Goal: Find specific page/section: Locate a particular part of the current website

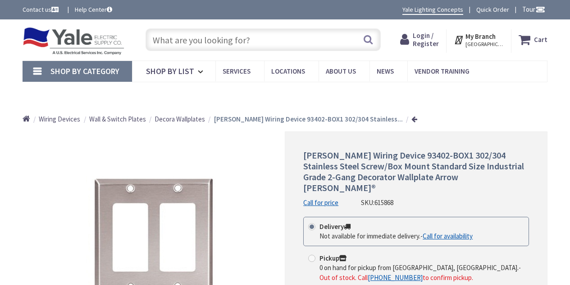
type input "[STREET_ADDRESS]"
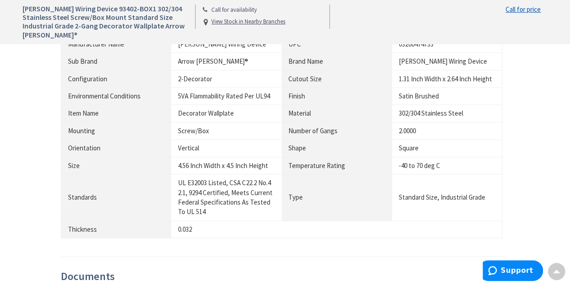
scroll to position [631, 0]
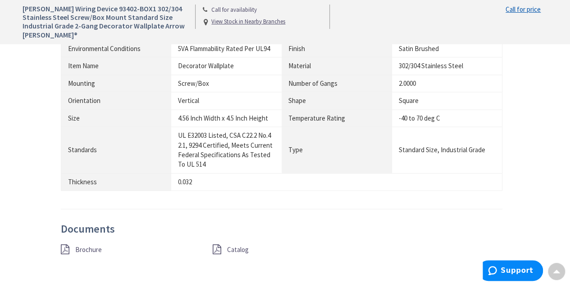
click at [222, 245] on div "Catalog" at bounding box center [282, 249] width 152 height 11
click at [83, 244] on span "Brochure" at bounding box center [88, 248] width 27 height 9
click at [235, 249] on span "Catalog" at bounding box center [238, 248] width 22 height 9
click at [90, 251] on link "Brochure" at bounding box center [88, 248] width 27 height 9
click at [231, 249] on span "Catalog" at bounding box center [238, 248] width 22 height 9
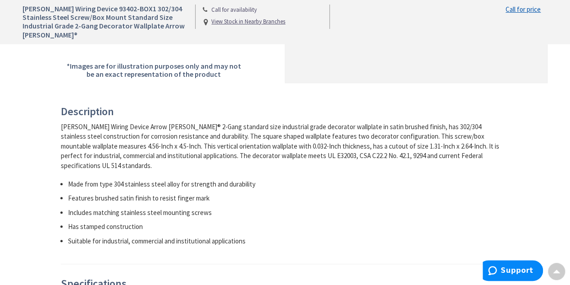
scroll to position [0, 0]
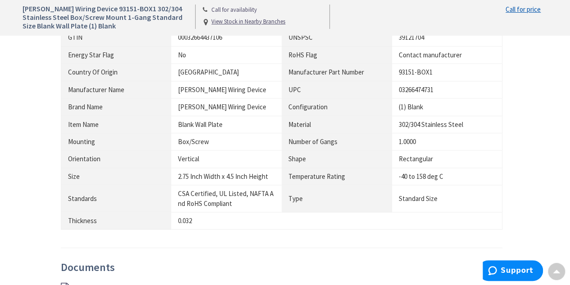
scroll to position [586, 0]
